Goal: Navigation & Orientation: Find specific page/section

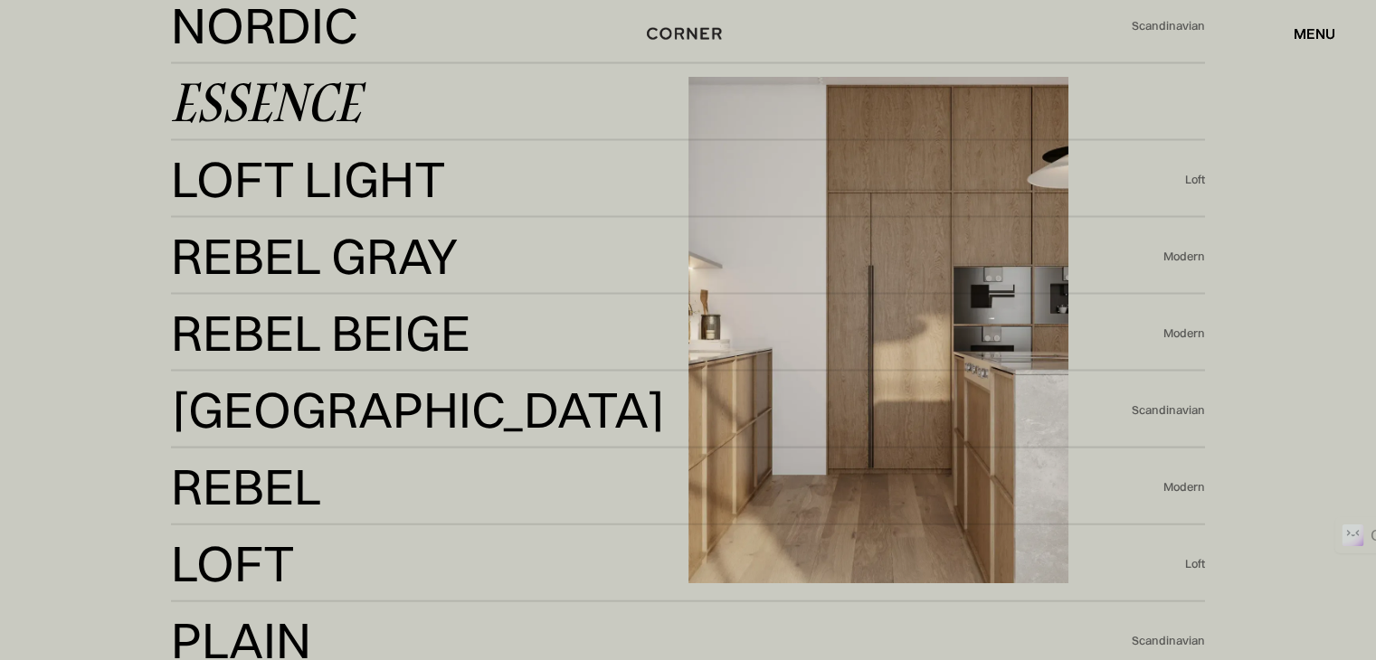
scroll to position [3890, 0]
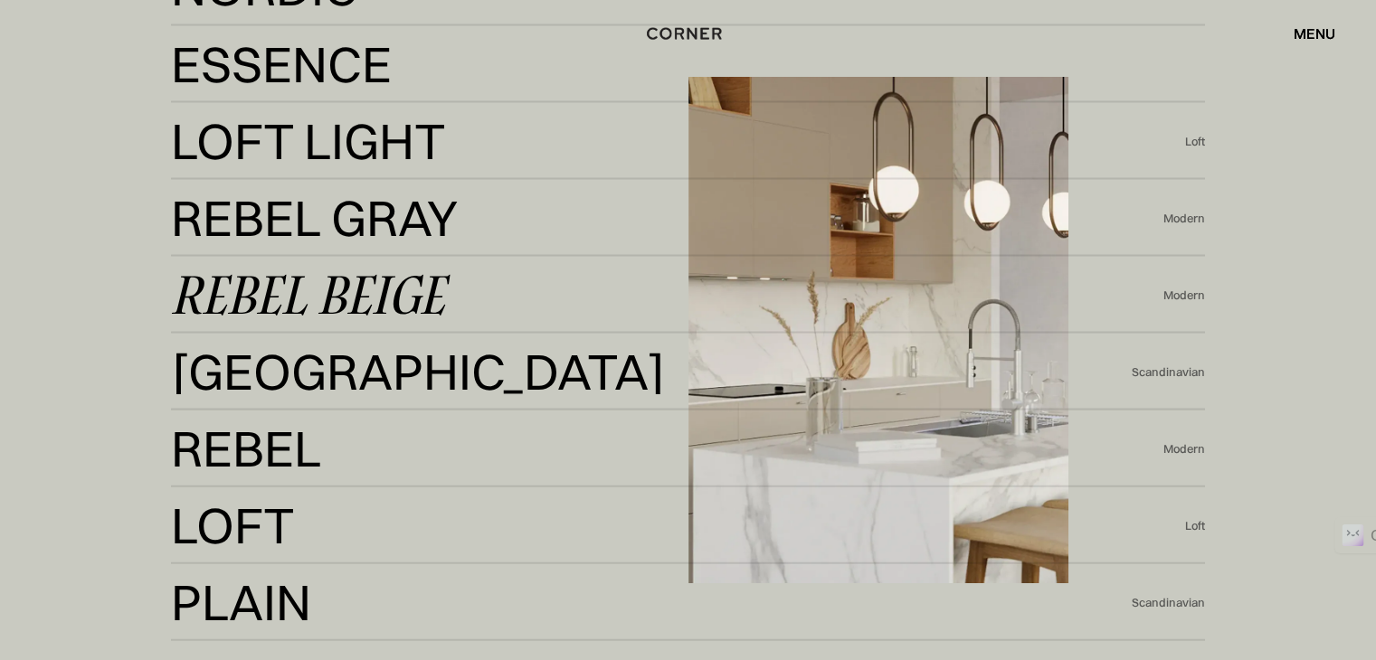
click at [295, 294] on div "Rebel Beige" at bounding box center [308, 294] width 274 height 43
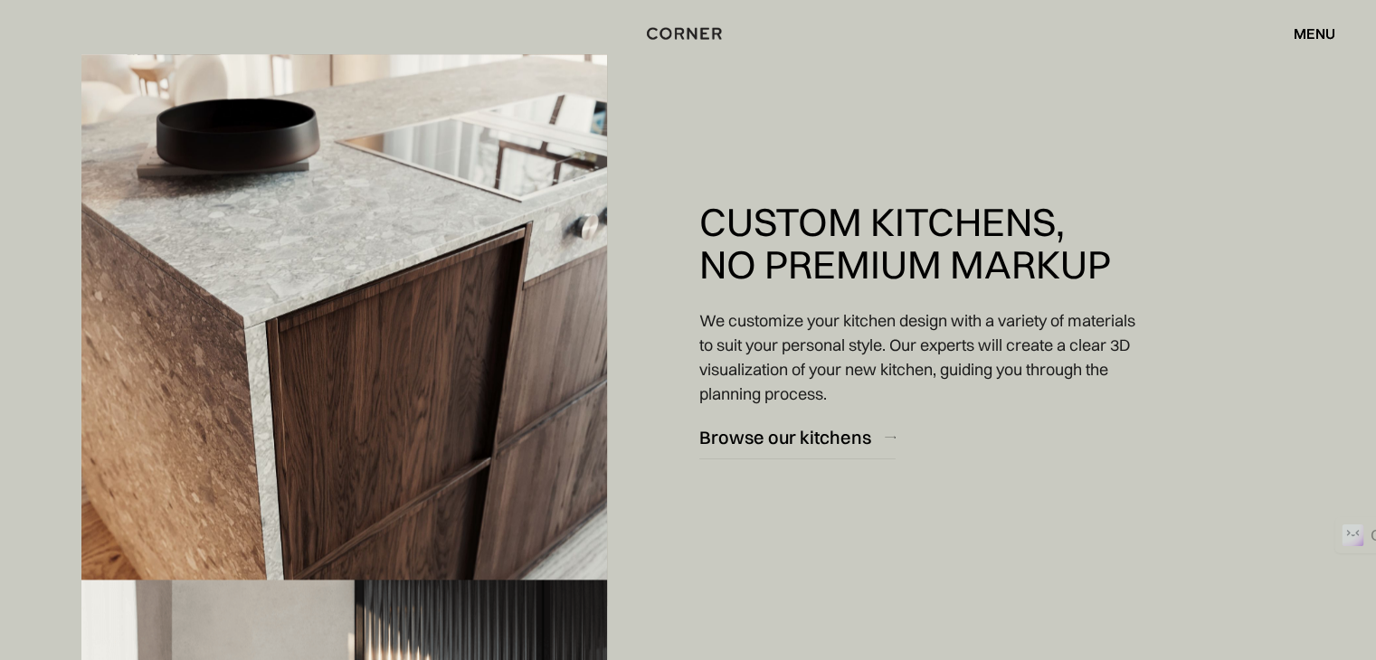
scroll to position [1900, 0]
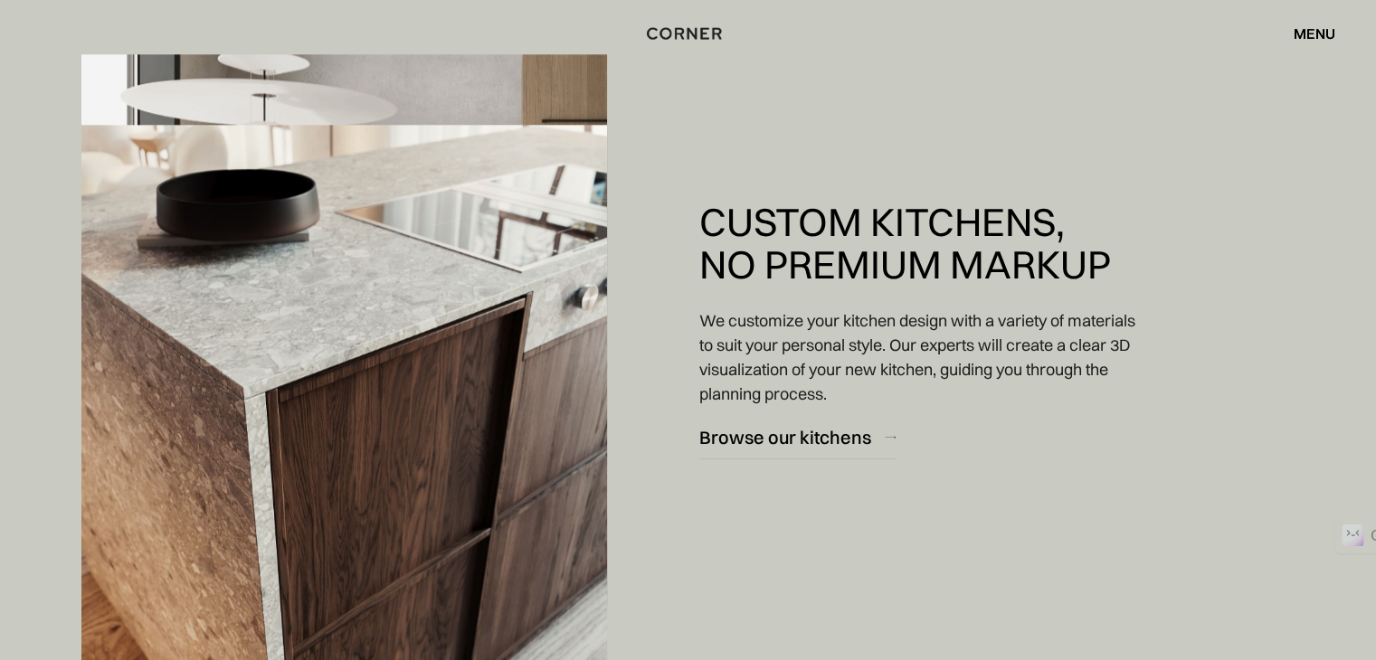
click at [1318, 30] on div "menu" at bounding box center [1315, 33] width 42 height 14
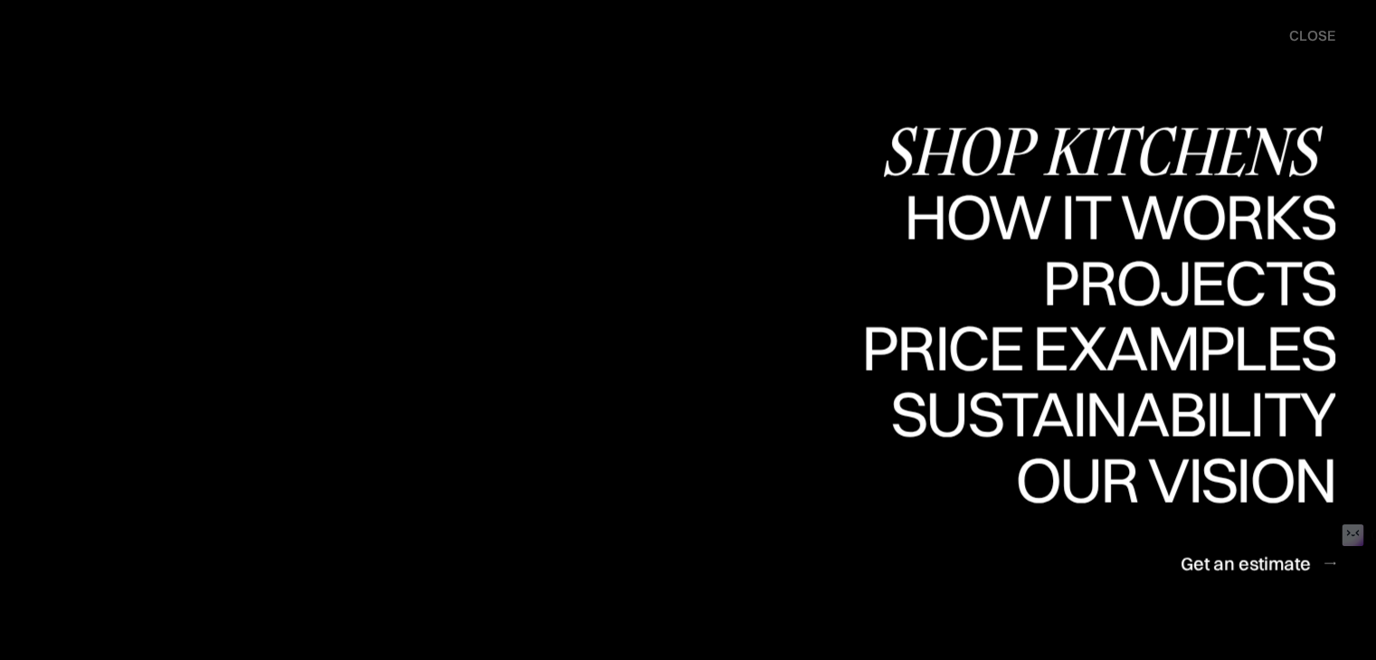
click at [0, 0] on div "Shop Kitchens" at bounding box center [0, 0] width 0 height 0
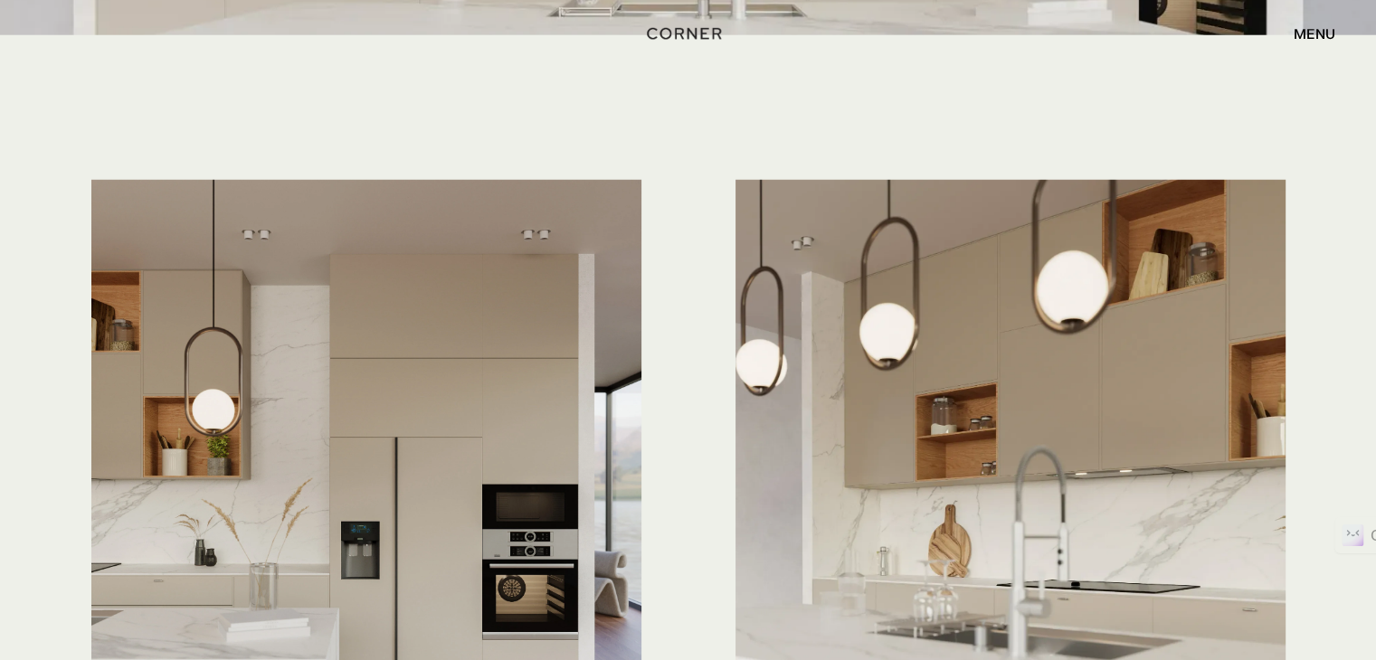
scroll to position [4614, 0]
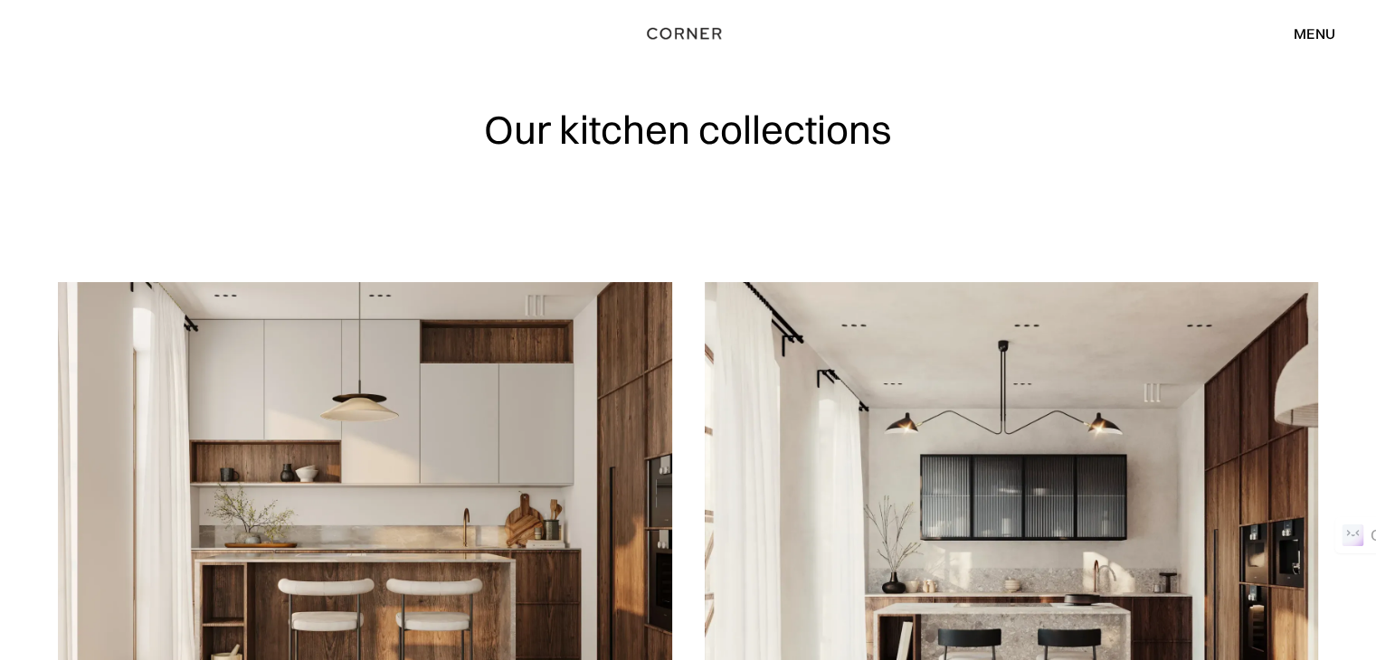
click at [1321, 30] on div "menu" at bounding box center [1315, 33] width 42 height 14
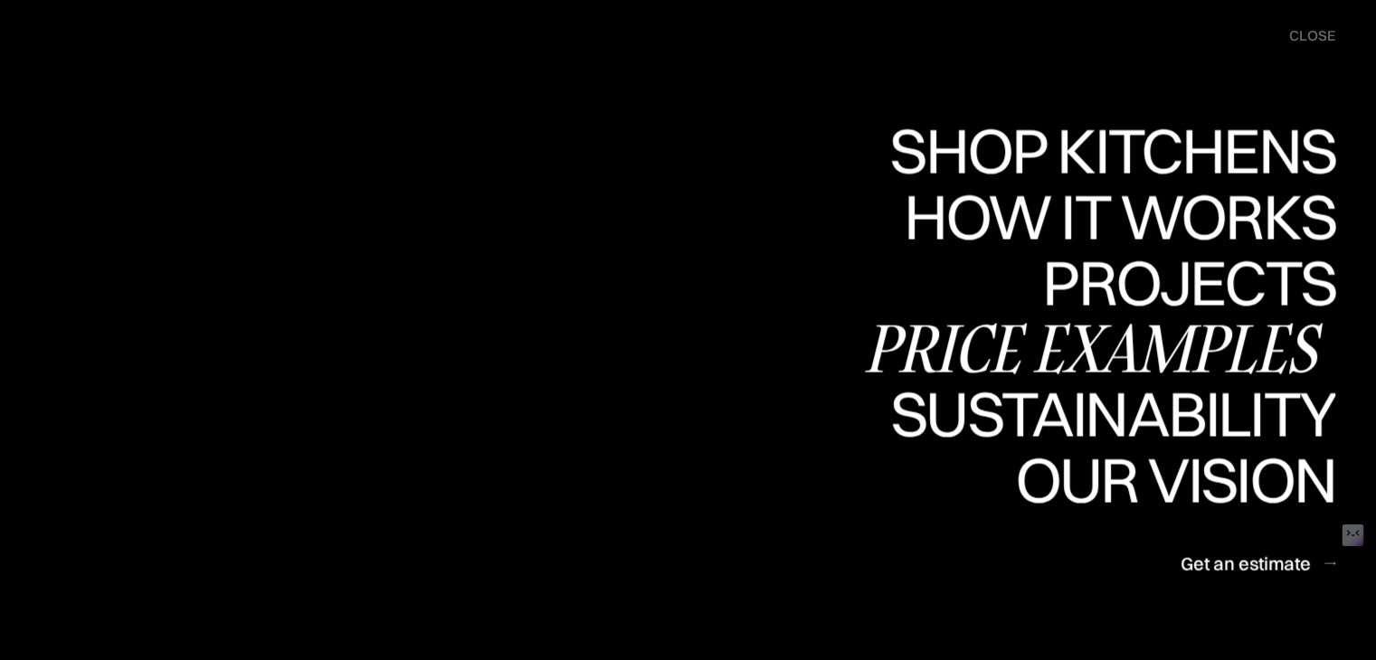
click at [1088, 337] on div "Price examples" at bounding box center [1098, 348] width 474 height 63
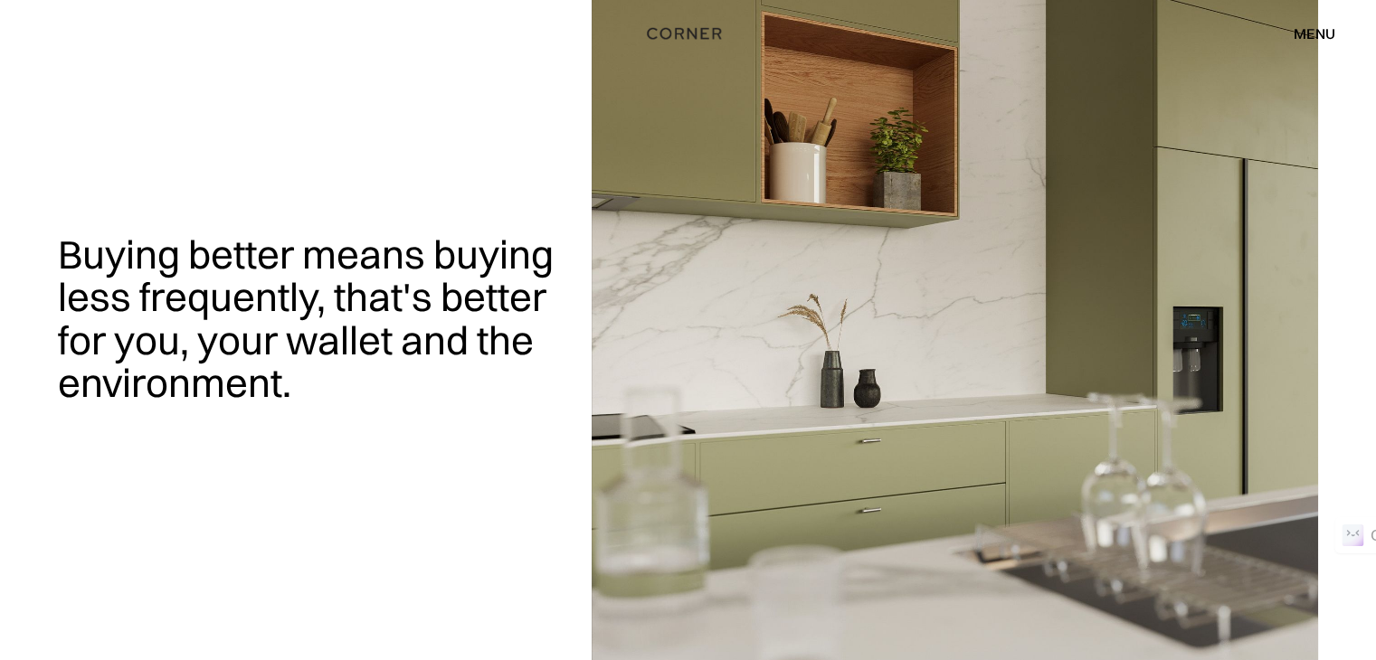
click at [1306, 42] on div "menu close" at bounding box center [1306, 33] width 60 height 31
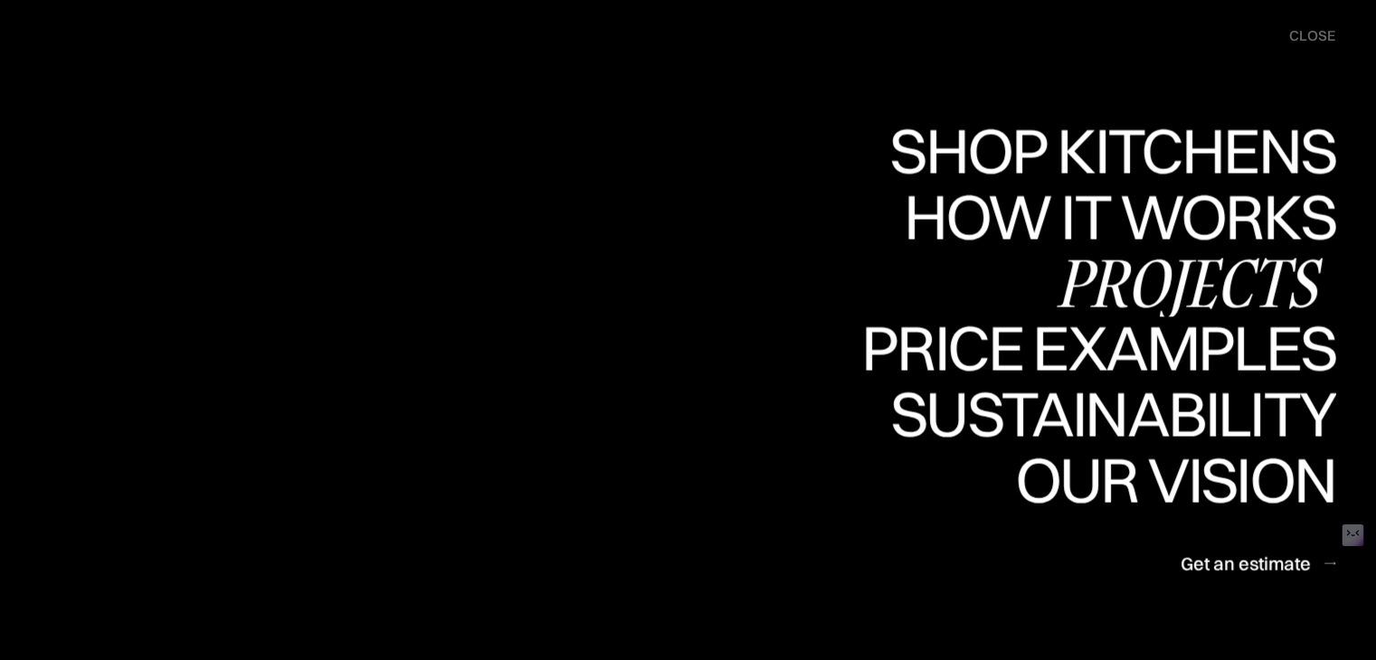
click at [1164, 272] on div "Projects" at bounding box center [1188, 282] width 293 height 63
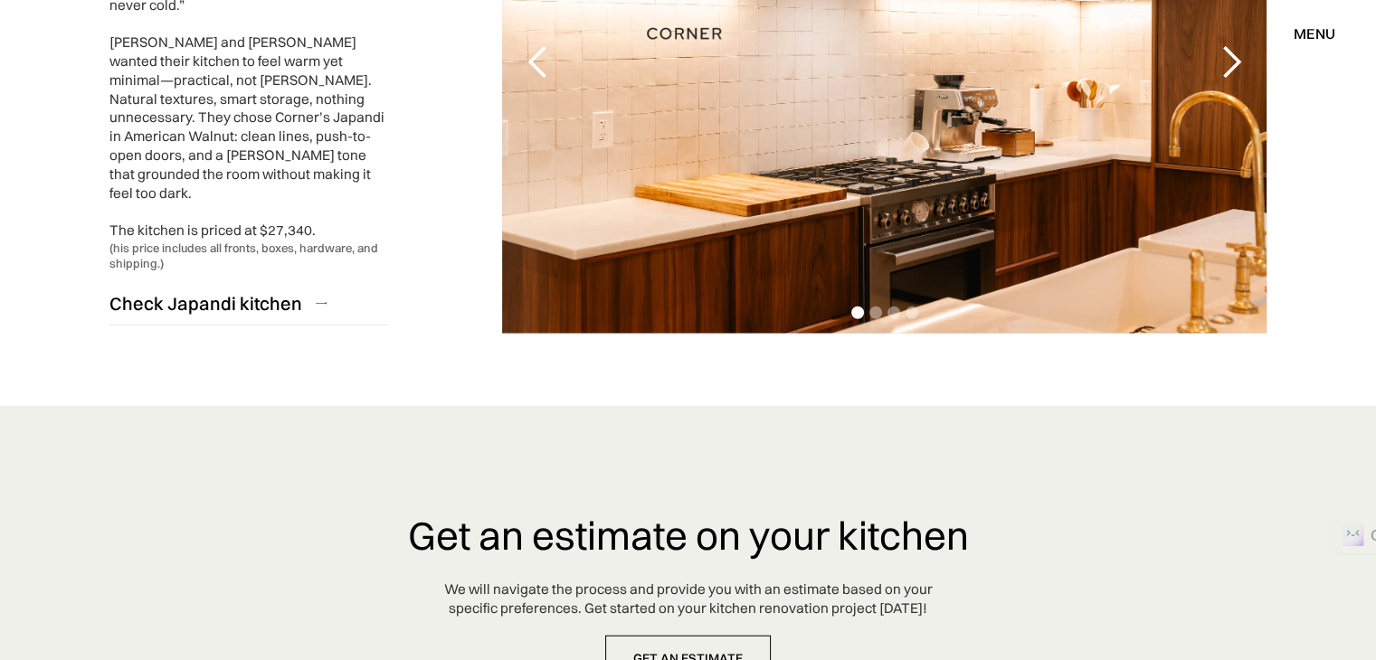
scroll to position [4059, 0]
